Goal: Task Accomplishment & Management: Manage account settings

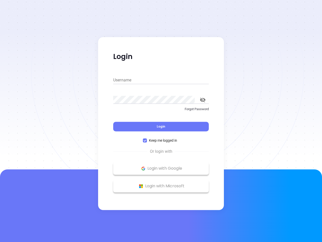
click at [161, 121] on div "Login" at bounding box center [161, 124] width 96 height 16
click at [161, 80] on input "Username" at bounding box center [161, 80] width 96 height 8
click at [203, 100] on icon "toggle password visibility" at bounding box center [203, 99] width 6 height 5
click at [161, 126] on span "Login" at bounding box center [161, 126] width 9 height 4
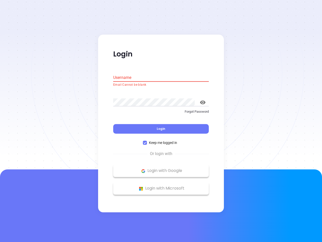
click at [161, 140] on span "Keep me logged in" at bounding box center [163, 143] width 32 height 6
click at [147, 141] on input "Keep me logged in" at bounding box center [145, 143] width 4 height 4
checkbox input "false"
click at [161, 168] on p "Login with Google" at bounding box center [161, 171] width 91 height 8
click at [161, 186] on p "Login with Microsoft" at bounding box center [161, 188] width 91 height 8
